Goal: Book appointment/travel/reservation

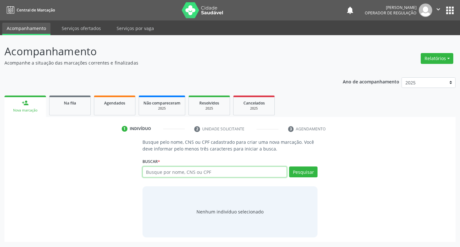
click at [161, 175] on input "text" at bounding box center [214, 171] width 145 height 11
type input "708207185489049"
click at [300, 168] on button "Pesquisar" at bounding box center [303, 171] width 28 height 11
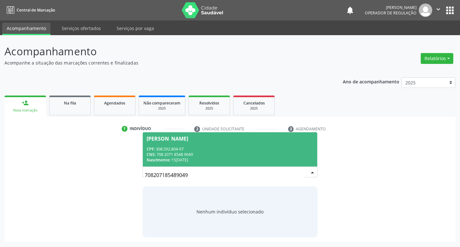
click at [164, 156] on div "CNS: 708 2071 8548 9049" at bounding box center [230, 154] width 167 height 5
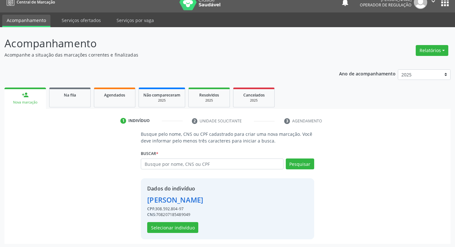
scroll to position [9, 0]
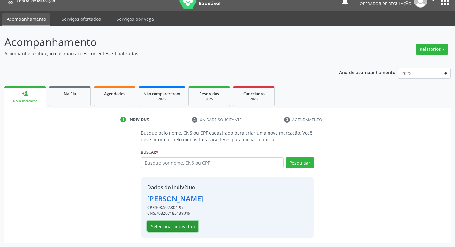
click at [179, 229] on button "Selecionar indivíduo" at bounding box center [172, 226] width 51 height 11
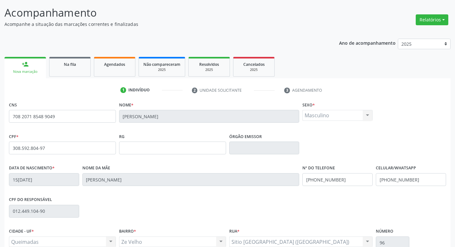
scroll to position [99, 0]
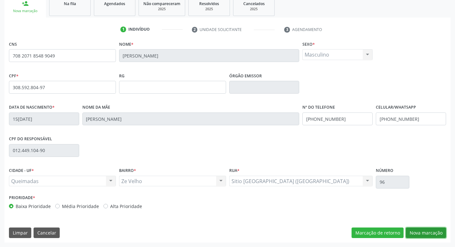
click at [422, 230] on button "Nova marcação" at bounding box center [426, 232] width 40 height 11
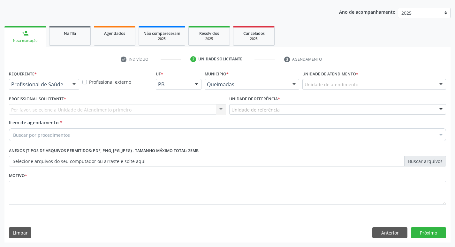
scroll to position [70, 0]
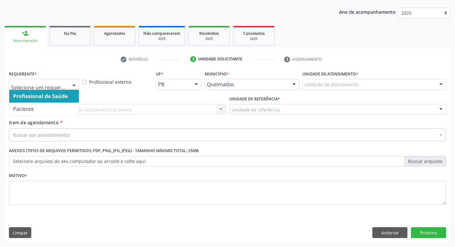
click at [28, 100] on span "Profissional de Saúde" at bounding box center [44, 96] width 70 height 13
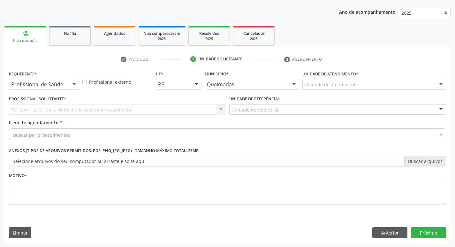
click at [32, 88] on div "Profissional de Saúde" at bounding box center [44, 84] width 70 height 11
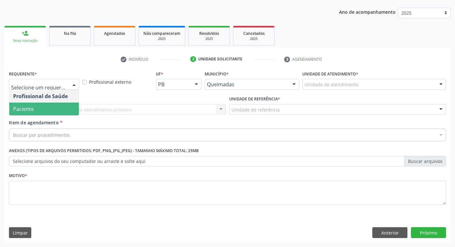
click at [29, 110] on span "Paciente" at bounding box center [23, 108] width 21 height 7
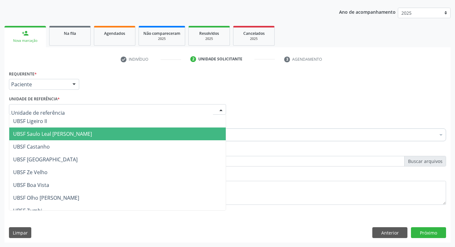
type input "Z"
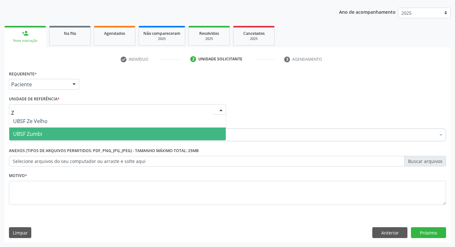
click at [54, 135] on span "UBSF Zumbi" at bounding box center [117, 133] width 217 height 13
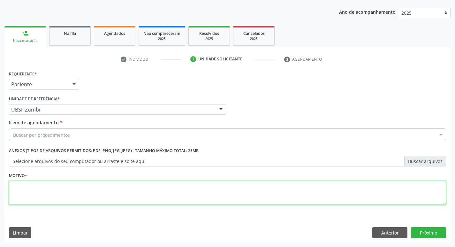
click at [54, 185] on textarea at bounding box center [227, 193] width 437 height 24
type textarea "AVALIACAO"
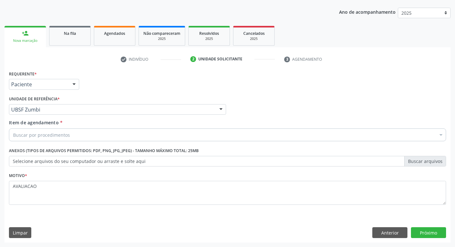
click at [44, 139] on div "Buscar por procedimentos" at bounding box center [227, 134] width 437 height 13
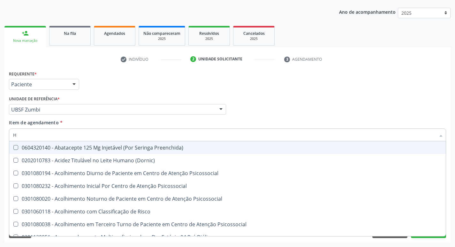
type input "HEMOGR"
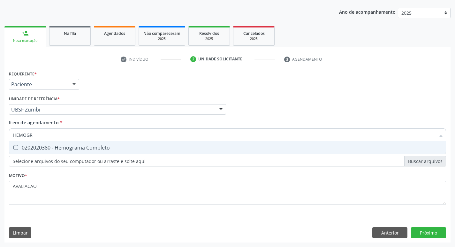
click at [97, 147] on div "0202020380 - Hemograma Completo" at bounding box center [227, 147] width 429 height 5
checkbox Completo "true"
click at [430, 230] on div "Requerente * Paciente Profissional de Saúde Paciente Nenhum resultado encontrad…" at bounding box center [227, 155] width 446 height 173
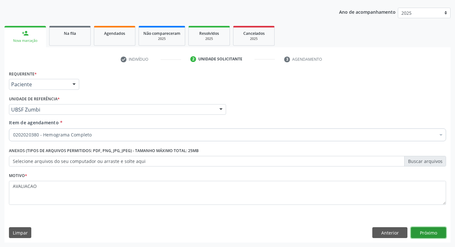
click at [421, 231] on button "Próximo" at bounding box center [428, 232] width 35 height 11
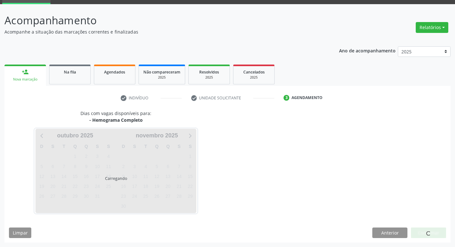
scroll to position [31, 0]
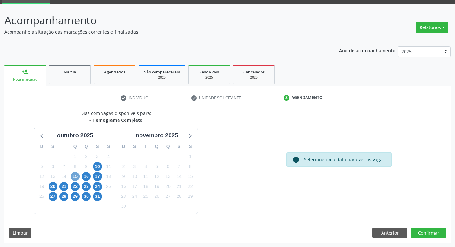
click at [79, 177] on span "15" at bounding box center [75, 176] width 9 height 9
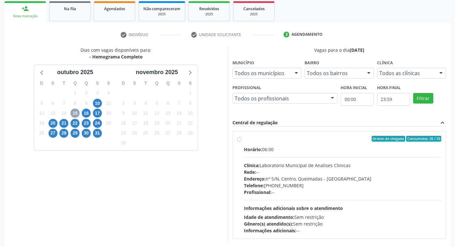
scroll to position [123, 0]
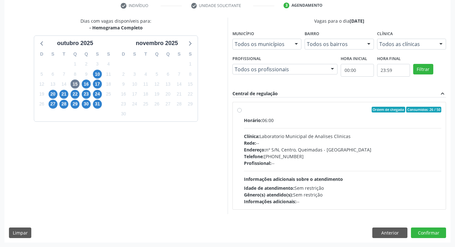
click at [308, 160] on div "Profissional: --" at bounding box center [343, 163] width 198 height 7
click at [242, 112] on input "Ordem de chegada Consumidos: 26 / 50 Horário: 06:00 Clínica: Laboratorio Munici…" at bounding box center [239, 110] width 4 height 6
radio input "true"
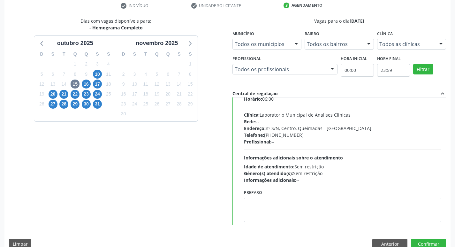
scroll to position [32, 0]
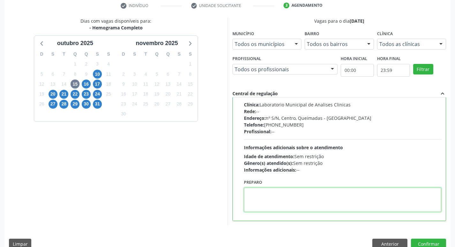
click at [276, 199] on textarea at bounding box center [343, 200] width 198 height 24
paste textarea "IR EM [GEOGRAPHIC_DATA]"
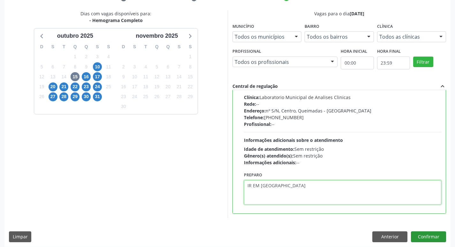
scroll to position [135, 0]
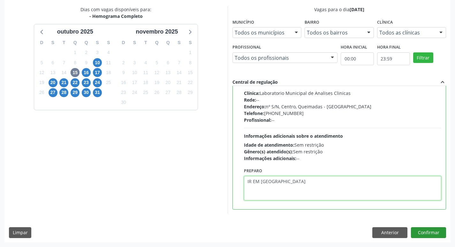
type textarea "IR EM [GEOGRAPHIC_DATA]"
click at [426, 232] on button "Confirmar" at bounding box center [428, 232] width 35 height 11
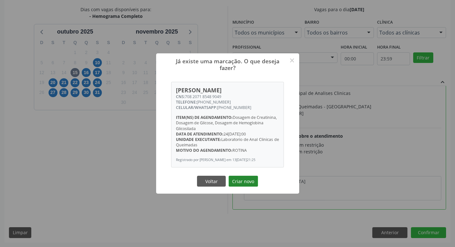
click at [239, 181] on button "Criar novo" at bounding box center [243, 181] width 29 height 11
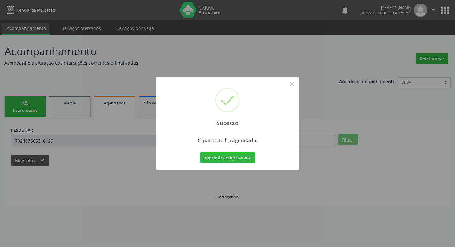
scroll to position [0, 0]
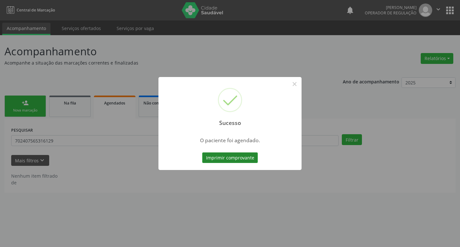
click at [241, 158] on button "Imprimir comprovante" at bounding box center [230, 157] width 56 height 11
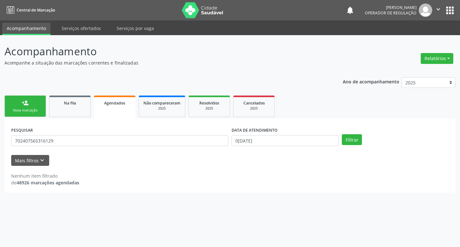
click at [33, 109] on div "Nova marcação" at bounding box center [25, 110] width 32 height 5
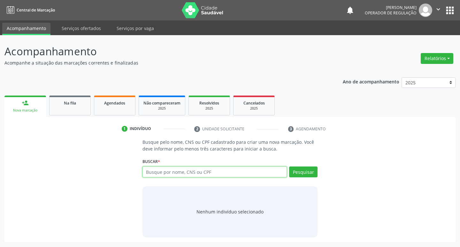
click at [168, 172] on input "text" at bounding box center [214, 171] width 145 height 11
type input "702807607487968"
click at [298, 173] on button "Pesquisar" at bounding box center [303, 171] width 28 height 11
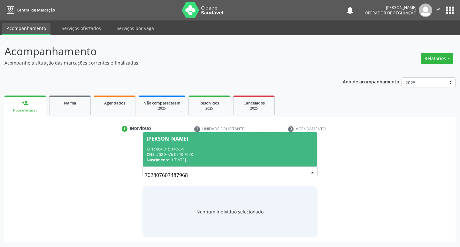
click at [186, 148] on div "CPF: 664.315.147-34" at bounding box center [230, 148] width 167 height 5
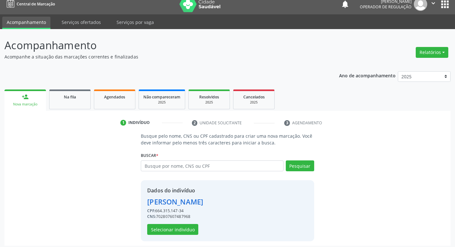
scroll to position [9, 0]
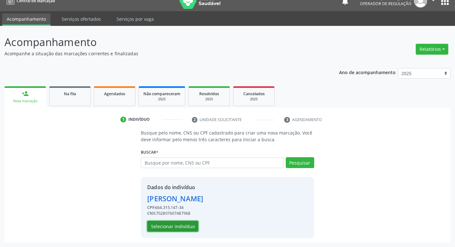
click at [177, 228] on button "Selecionar indivíduo" at bounding box center [172, 226] width 51 height 11
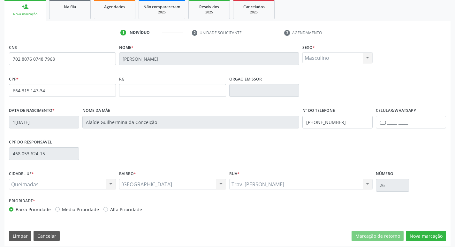
scroll to position [99, 0]
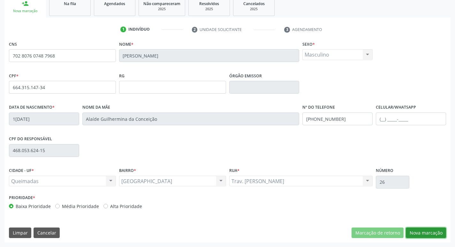
click at [426, 234] on button "Nova marcação" at bounding box center [426, 232] width 40 height 11
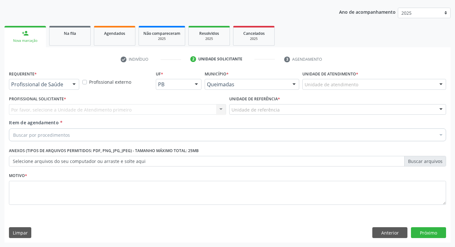
scroll to position [70, 0]
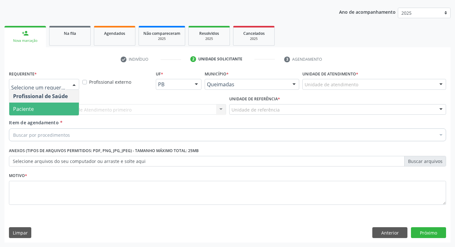
click at [52, 104] on span "Paciente" at bounding box center [44, 109] width 70 height 13
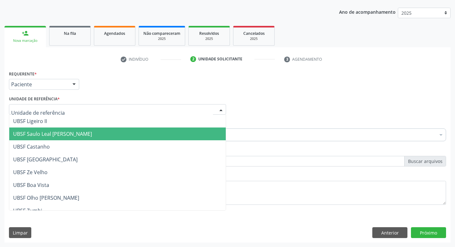
click at [63, 131] on span "UBSF Saulo Leal [PERSON_NAME]" at bounding box center [52, 133] width 79 height 7
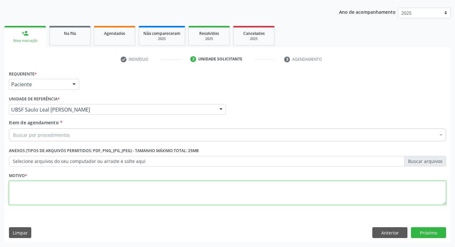
click at [54, 188] on textarea at bounding box center [227, 193] width 437 height 24
type textarea "AVALIACAO"
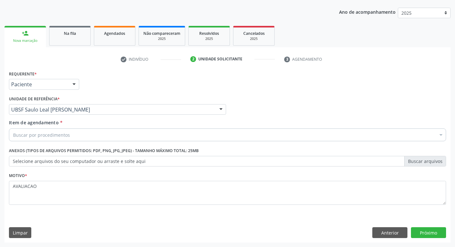
click at [31, 140] on div "Buscar por procedimentos" at bounding box center [227, 134] width 437 height 13
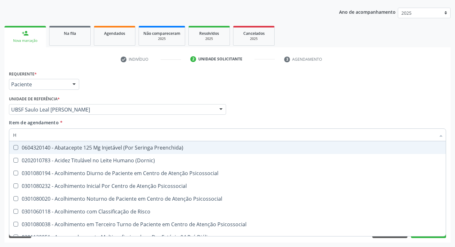
type input "HEMOGR"
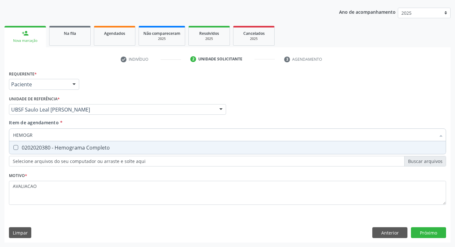
click at [74, 151] on span "0202020380 - Hemograma Completo" at bounding box center [227, 147] width 437 height 13
checkbox Completo "true"
click at [424, 229] on div "Requerente * Paciente Profissional de Saúde Paciente Nenhum resultado encontrad…" at bounding box center [227, 155] width 446 height 173
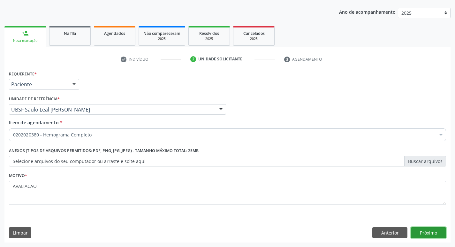
click at [427, 233] on button "Próximo" at bounding box center [428, 232] width 35 height 11
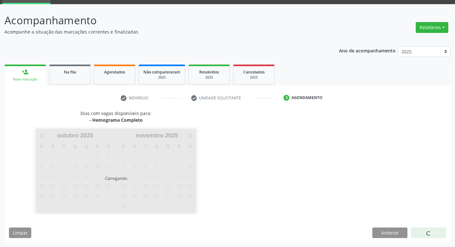
scroll to position [31, 0]
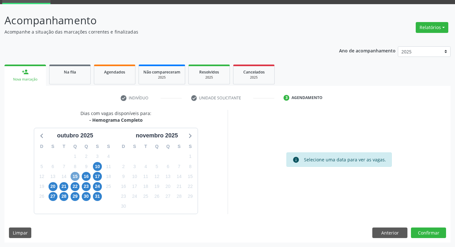
click at [77, 174] on span "15" at bounding box center [75, 176] width 9 height 9
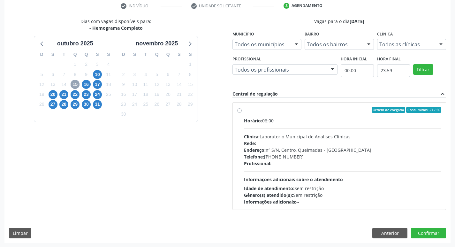
scroll to position [123, 0]
click at [299, 143] on div "Rede: --" at bounding box center [343, 143] width 198 height 7
click at [242, 112] on input "Ordem de chegada Consumidos: 27 / 50 Horário: 06:00 Clínica: Laboratorio Munici…" at bounding box center [239, 110] width 4 height 6
radio input "true"
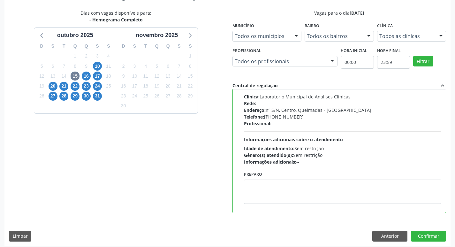
scroll to position [135, 0]
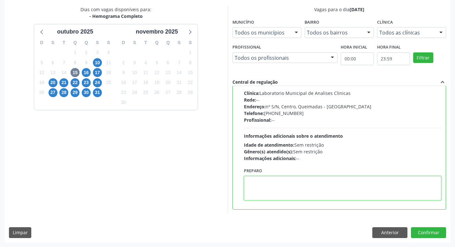
click at [287, 189] on textarea at bounding box center [343, 188] width 198 height 24
paste textarea "IR EM [GEOGRAPHIC_DATA]"
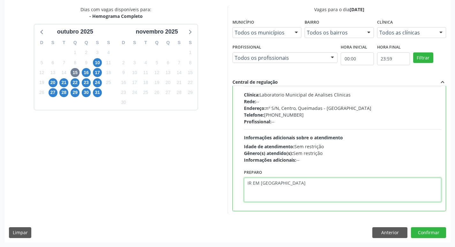
scroll to position [32, 0]
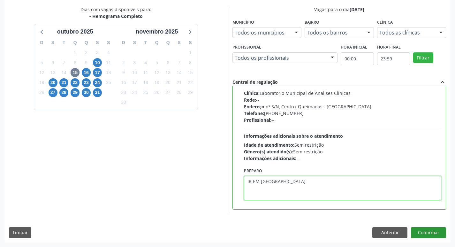
type textarea "IR EM [GEOGRAPHIC_DATA]"
click at [432, 234] on button "Confirmar" at bounding box center [428, 232] width 35 height 11
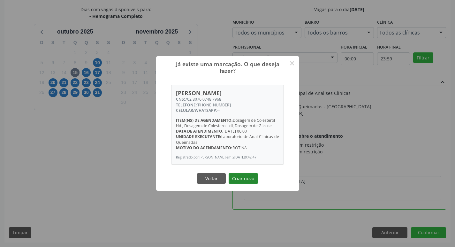
click at [242, 181] on button "Criar novo" at bounding box center [243, 178] width 29 height 11
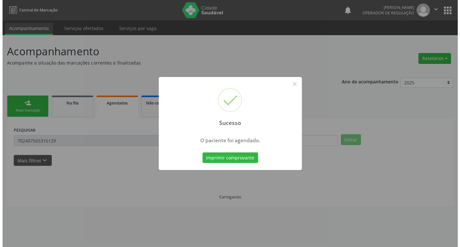
scroll to position [0, 0]
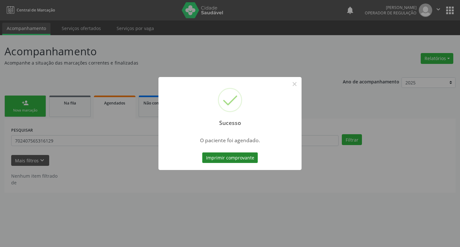
click at [220, 162] on button "Imprimir comprovante" at bounding box center [230, 157] width 56 height 11
